Goal: Find specific page/section: Find specific page/section

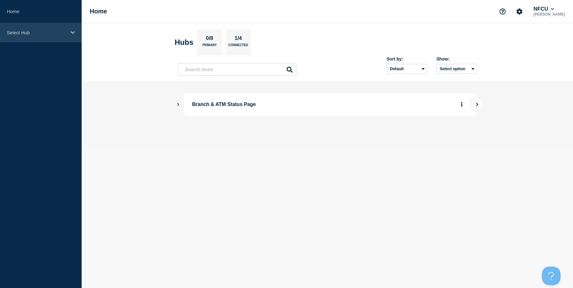
click at [36, 39] on div "Select Hub" at bounding box center [41, 32] width 82 height 19
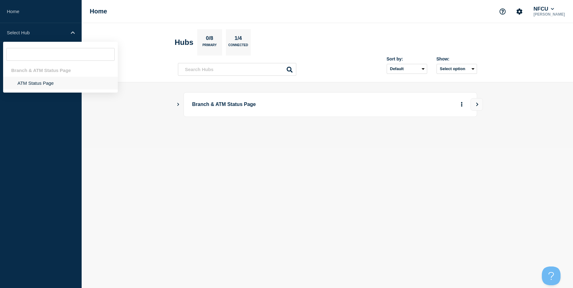
click at [48, 86] on li "ATM Status Page" at bounding box center [60, 83] width 115 height 13
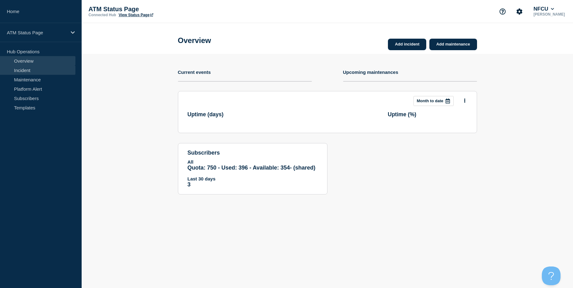
click at [60, 69] on link "Incident" at bounding box center [37, 69] width 75 height 9
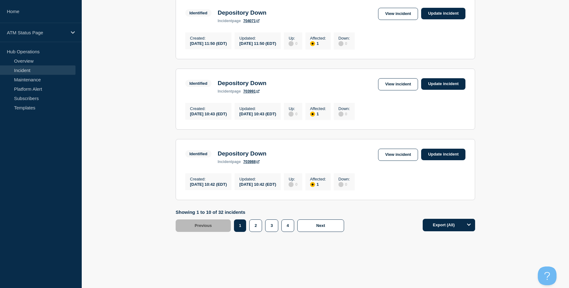
scroll to position [646, 0]
drag, startPoint x: 141, startPoint y: 126, endPoint x: 150, endPoint y: 160, distance: 35.1
